Goal: Use online tool/utility: Utilize a website feature to perform a specific function

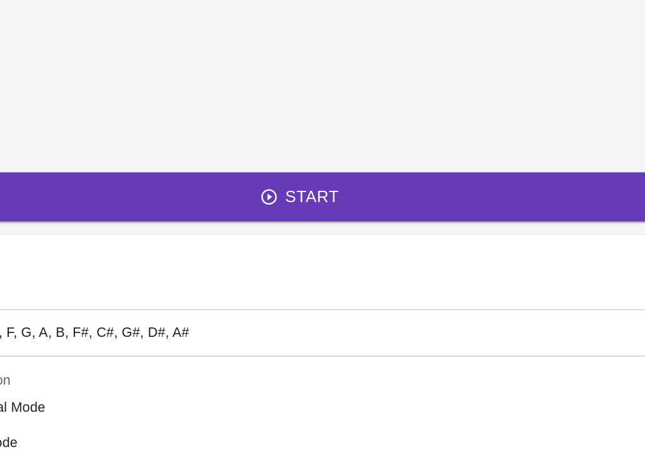
scroll to position [48, 98]
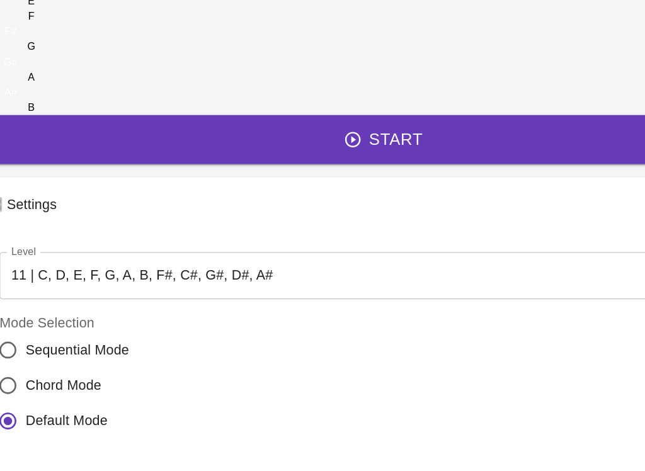
click at [157, 304] on body "🎹 PitchCraft About Badges Log In C C# D D# E F F# G G# A A# B Start 🎛️ Settings…" at bounding box center [322, 301] width 645 height 699
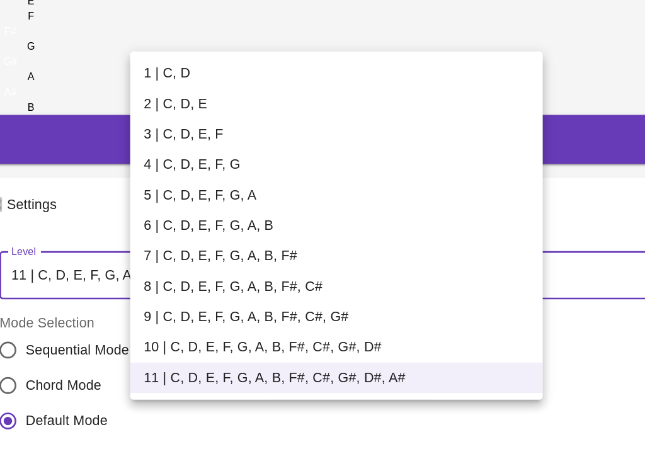
click at [177, 307] on div at bounding box center [322, 235] width 645 height 471
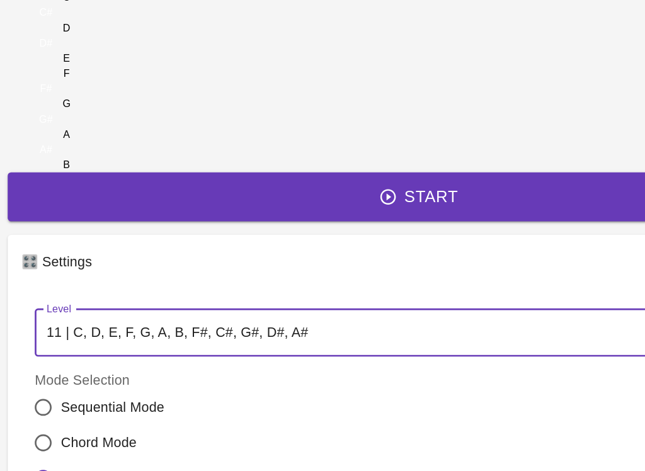
click at [78, 203] on p "🎛️ Settings" at bounding box center [51, 195] width 53 height 15
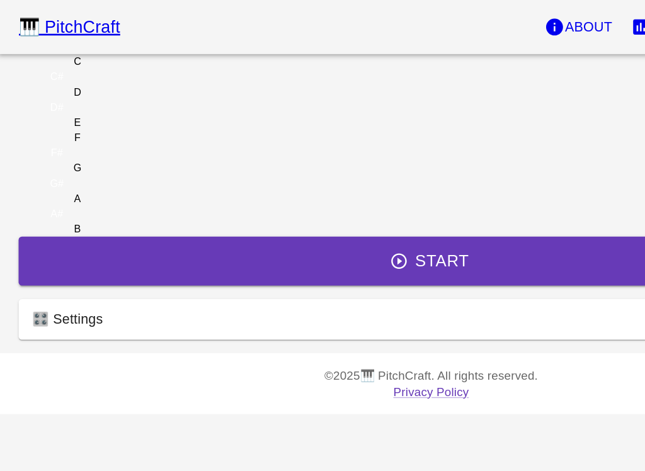
click at [226, 308] on footer "© 2025 🎹 PitchCraft. All rights reserved. Privacy Policy" at bounding box center [322, 285] width 645 height 45
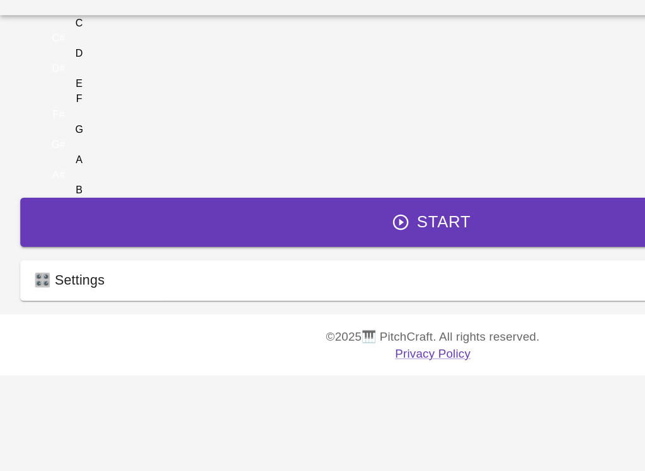
click at [78, 245] on p "🎛️ Settings" at bounding box center [51, 237] width 53 height 15
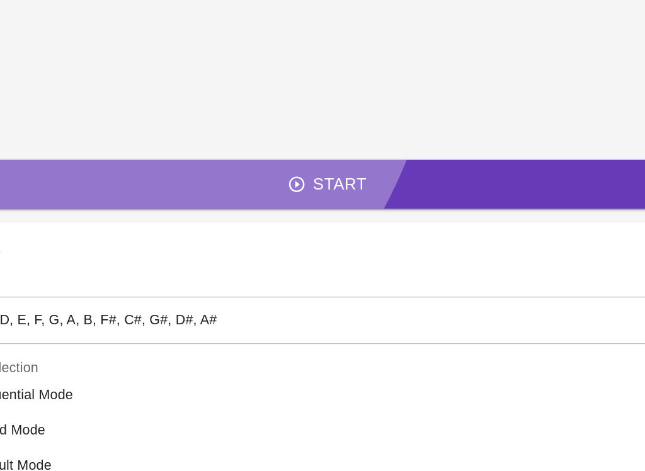
click at [78, 203] on p "🎛️ Settings" at bounding box center [51, 195] width 53 height 15
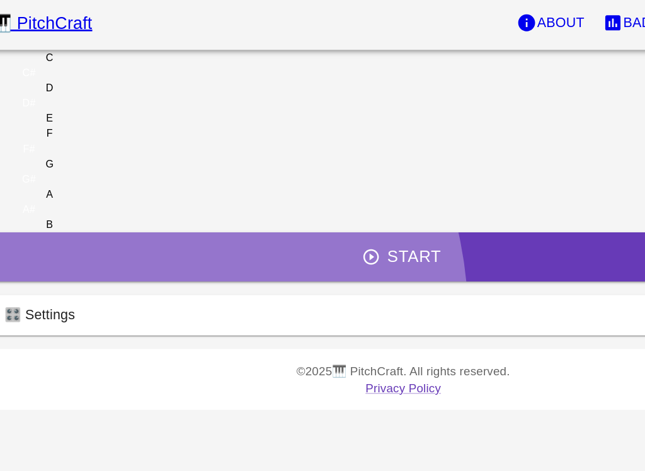
click at [125, 228] on div "C C# D D# E F F# G G# A A# B Start 🎛️ Settings Level 11 | C, D, E, F, G, A, B, …" at bounding box center [322, 149] width 645 height 218
click at [46, 204] on div "🎹 PitchCraft About Badges Log In C C# D D# E F F# G G# A A# B Start 🎛️ Settings…" at bounding box center [322, 126] width 645 height 253
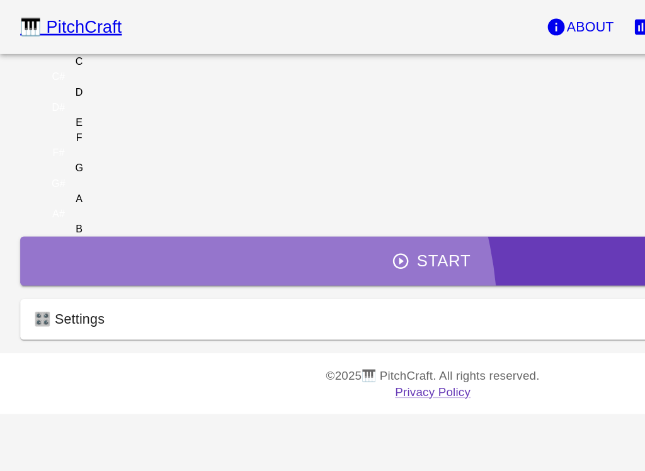
click at [78, 245] on p "🎛️ Settings" at bounding box center [51, 237] width 53 height 15
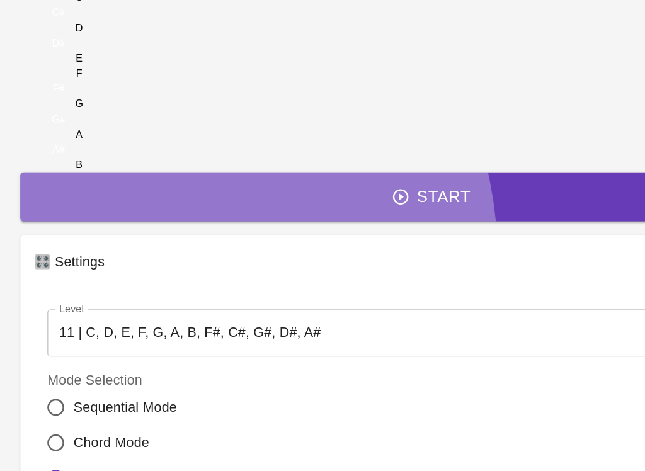
click at [142, 296] on div "C C# D D# E F F# G G# A A# B Start 🎛️ Settings Level 11 | C, D, E, F, G, A, B, …" at bounding box center [322, 296] width 645 height 609
click at [154, 220] on div "C C# D D# E F F# G G# A A# B Start 🎛️ Settings Level 11 | C, D, E, F, G, A, B, …" at bounding box center [322, 296] width 645 height 609
click at [82, 173] on div "🎹 PitchCraft About Badges Log In C C# D D# E F F# G G# A A# B Start 🎛️ Settings…" at bounding box center [322, 274] width 645 height 644
